Goal: Transaction & Acquisition: Purchase product/service

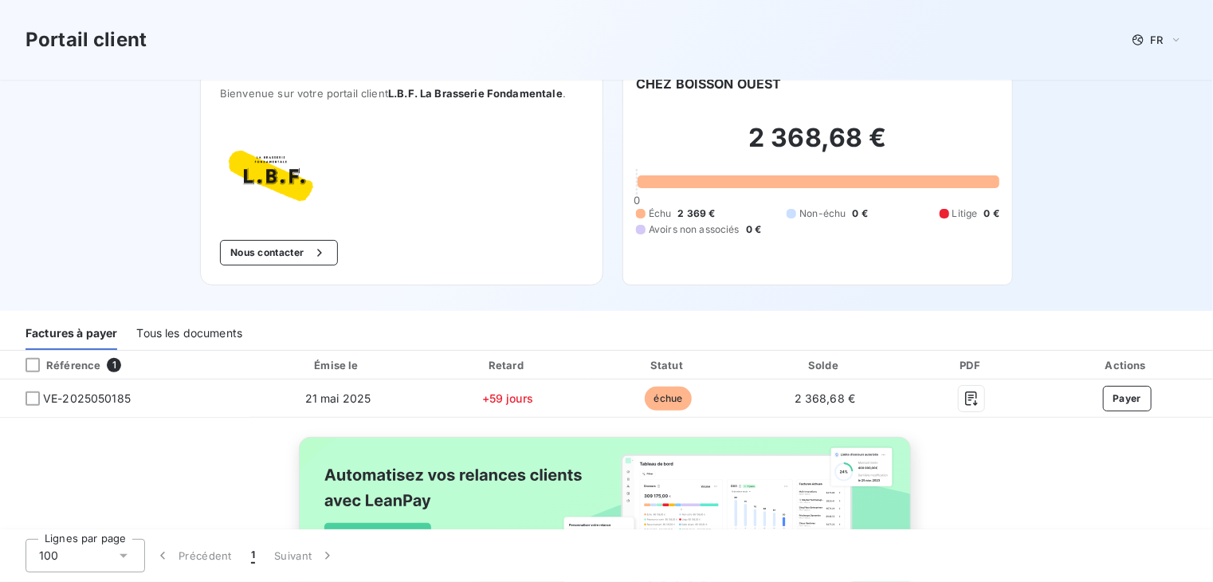
scroll to position [25, 0]
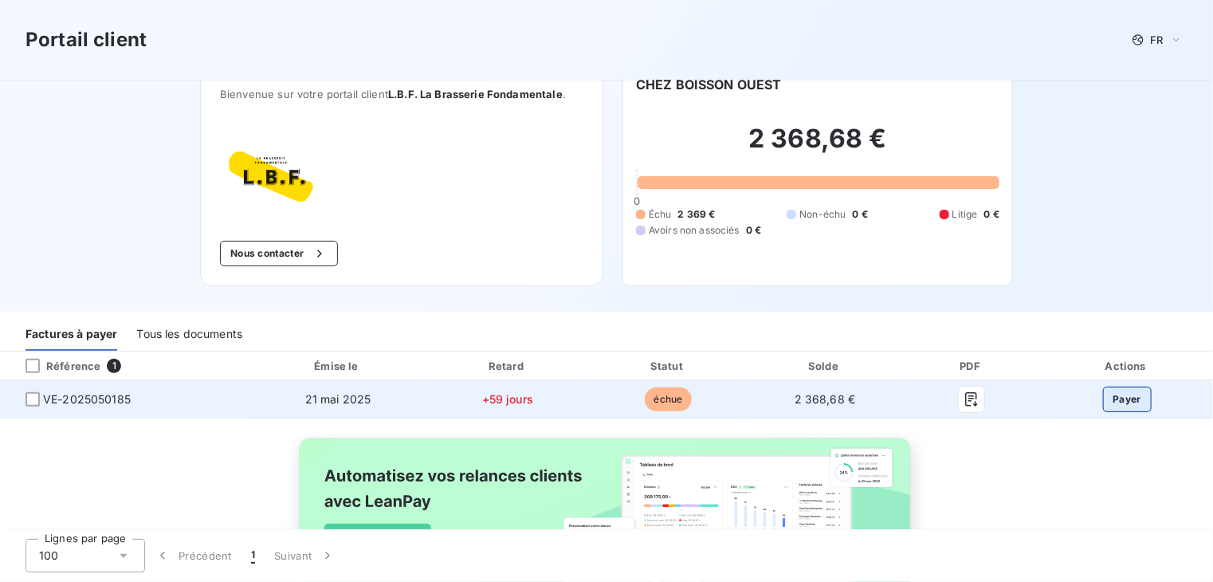
click at [1121, 402] on button "Payer" at bounding box center [1127, 400] width 49 height 26
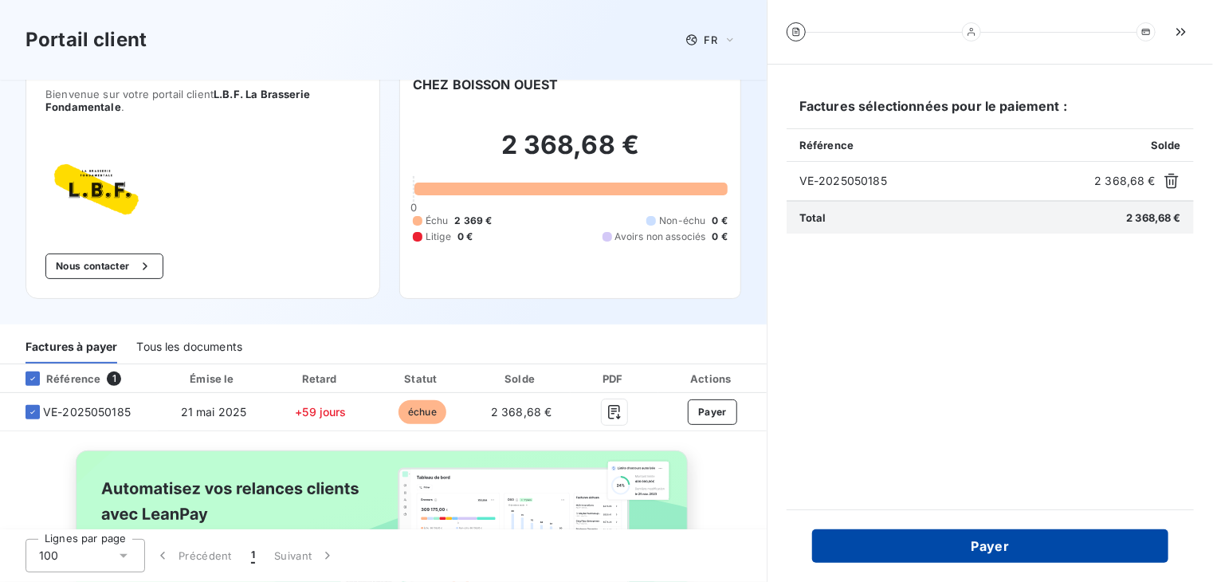
click at [905, 556] on button "Payer" at bounding box center [990, 545] width 356 height 33
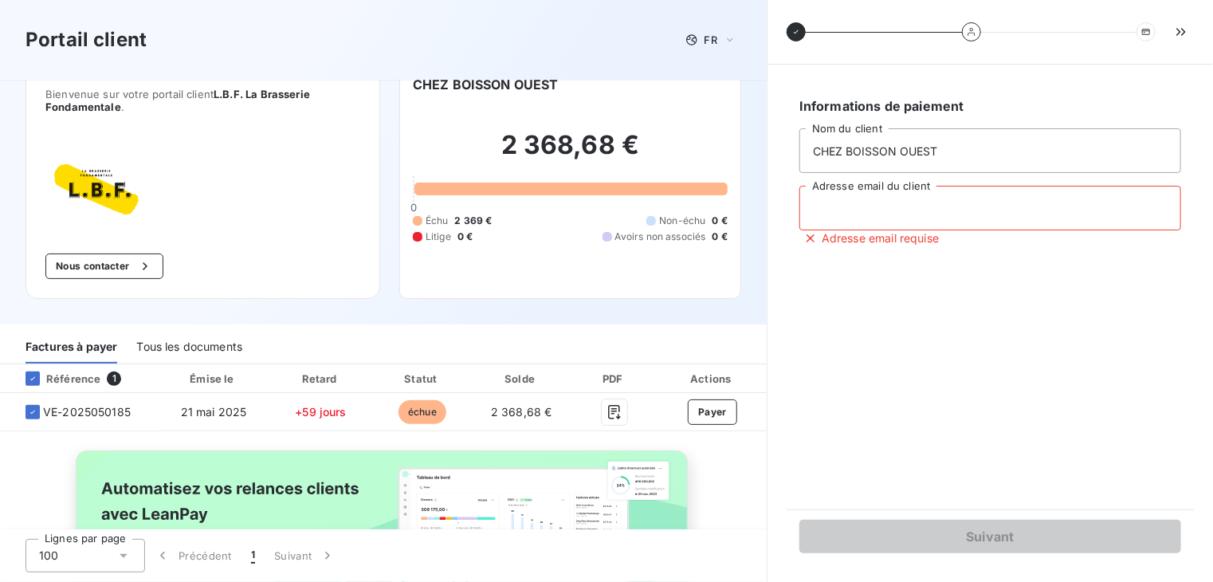
click at [902, 222] on input "Adresse email du client" at bounding box center [990, 208] width 382 height 45
type input "[EMAIL_ADDRESS][DOMAIN_NAME]"
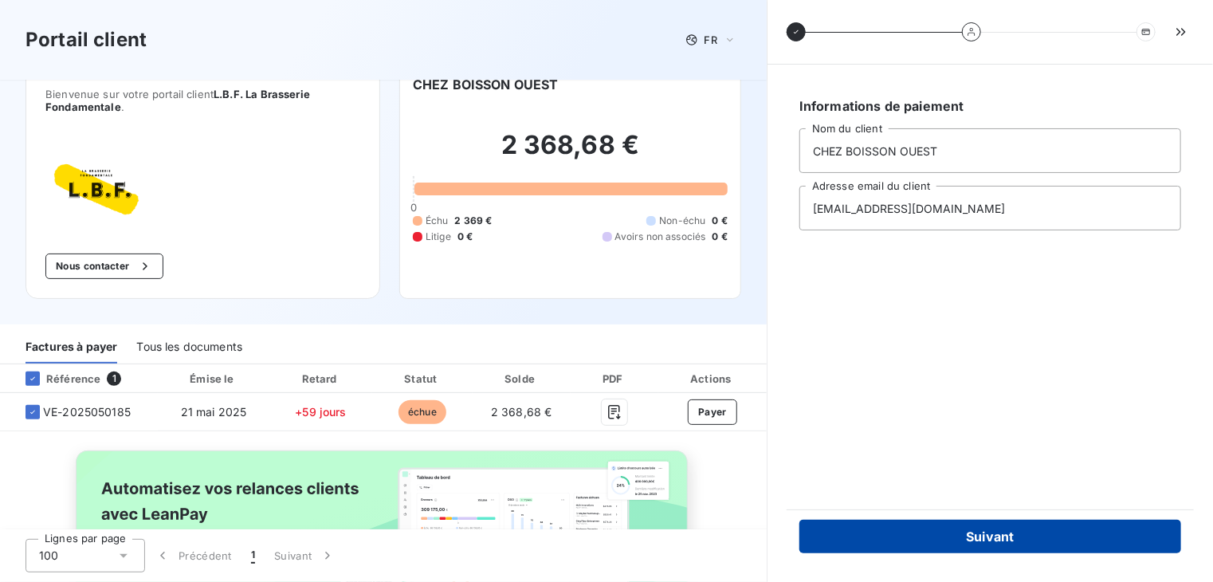
click at [910, 528] on button "Suivant" at bounding box center [990, 536] width 382 height 33
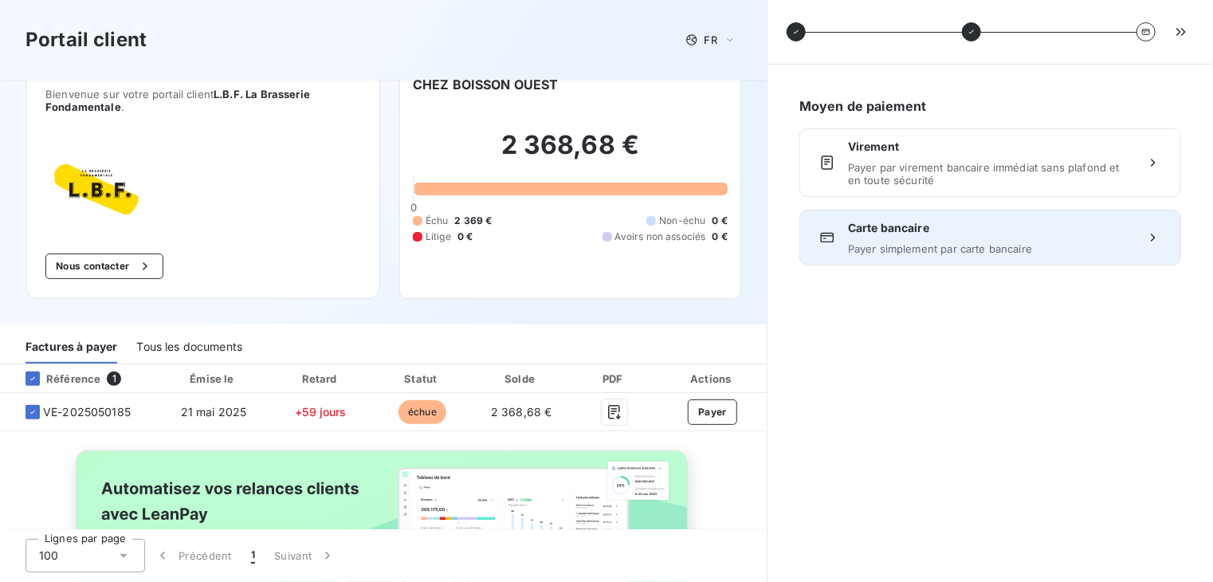
click at [904, 230] on span "Carte bancaire" at bounding box center [990, 228] width 285 height 16
